Goal: Navigation & Orientation: Find specific page/section

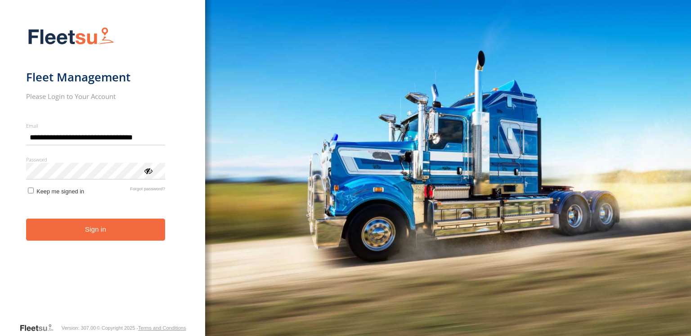
click at [110, 227] on button "Sign in" at bounding box center [95, 230] width 139 height 22
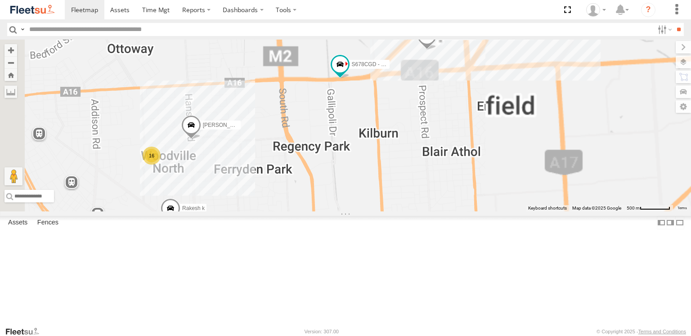
drag, startPoint x: 462, startPoint y: 145, endPoint x: 404, endPoint y: 155, distance: 59.2
click at [404, 154] on div "SB26LM - (3P HINO) R7 [PERSON_NAME] [PERSON_NAME] [PERSON_NAME] [PERSON_NAME] […" at bounding box center [345, 126] width 691 height 172
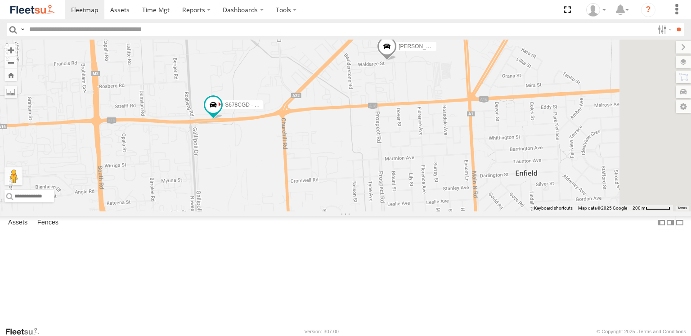
drag, startPoint x: 444, startPoint y: 142, endPoint x: 305, endPoint y: 196, distance: 148.7
click at [305, 196] on div "SB26LM - (3P HINO) R7 [PERSON_NAME] [PERSON_NAME] [PERSON_NAME] [PERSON_NAME] […" at bounding box center [345, 126] width 691 height 172
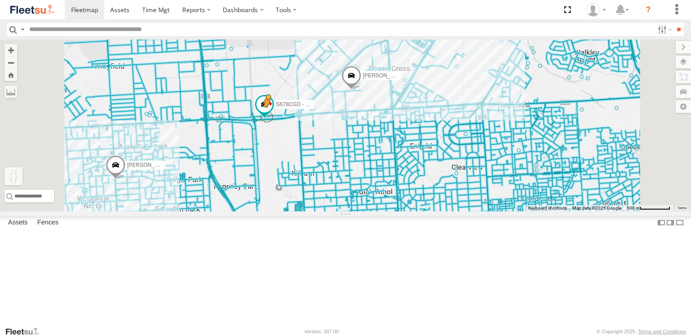
drag, startPoint x: 244, startPoint y: 287, endPoint x: 379, endPoint y: 173, distance: 176.9
click at [379, 173] on div "SB26LM - (3P HINO) R7 [PERSON_NAME] [PERSON_NAME] [PERSON_NAME] [PERSON_NAME] […" at bounding box center [345, 126] width 691 height 172
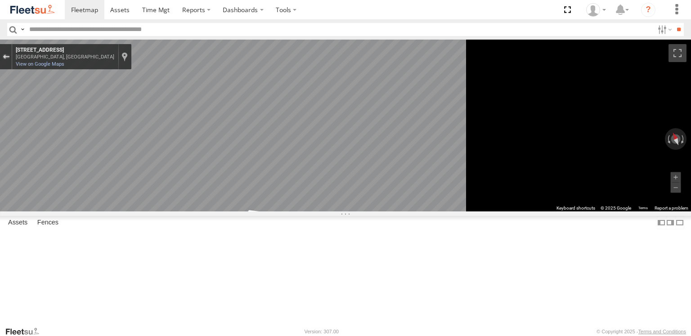
click at [9, 58] on div "Exit the Street View" at bounding box center [6, 56] width 7 height 5
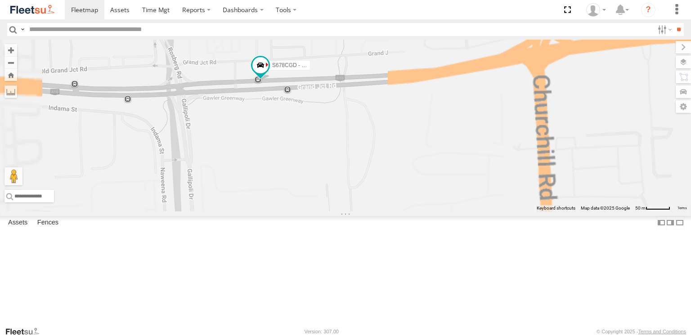
drag, startPoint x: 364, startPoint y: 94, endPoint x: 380, endPoint y: 157, distance: 65.4
click at [380, 157] on div "SB26LM - (3P HINO) R7 [PERSON_NAME] [PERSON_NAME] [PERSON_NAME] [PERSON_NAME] […" at bounding box center [345, 126] width 691 height 172
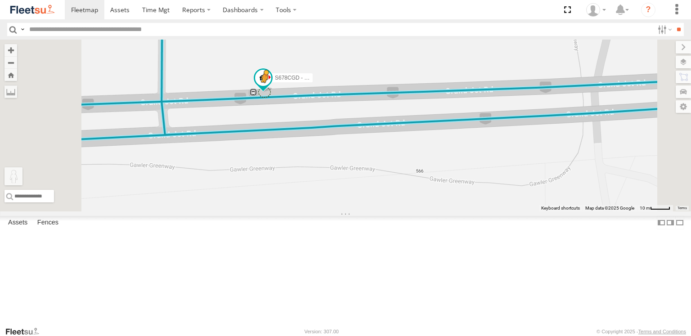
drag, startPoint x: 242, startPoint y: 288, endPoint x: 378, endPoint y: 149, distance: 194.7
click at [378, 149] on div "SB26LM - (3P HINO) R7 [PERSON_NAME] [PERSON_NAME] [PERSON_NAME] [PERSON_NAME] […" at bounding box center [345, 126] width 691 height 172
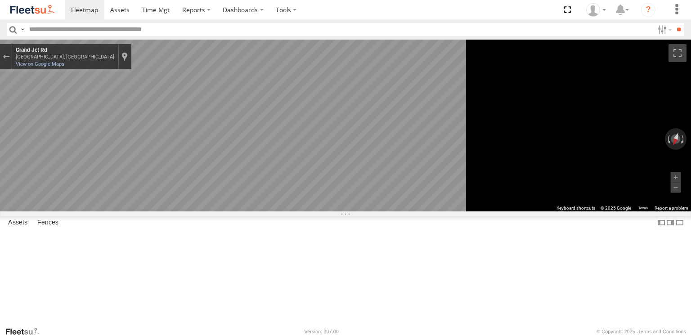
click at [203, 164] on main "← Move left → Move right ↑ Move up ↓ Move down + Zoom in - Zoom out Home Jump l…" at bounding box center [345, 183] width 691 height 287
